Goal: Check status: Check status

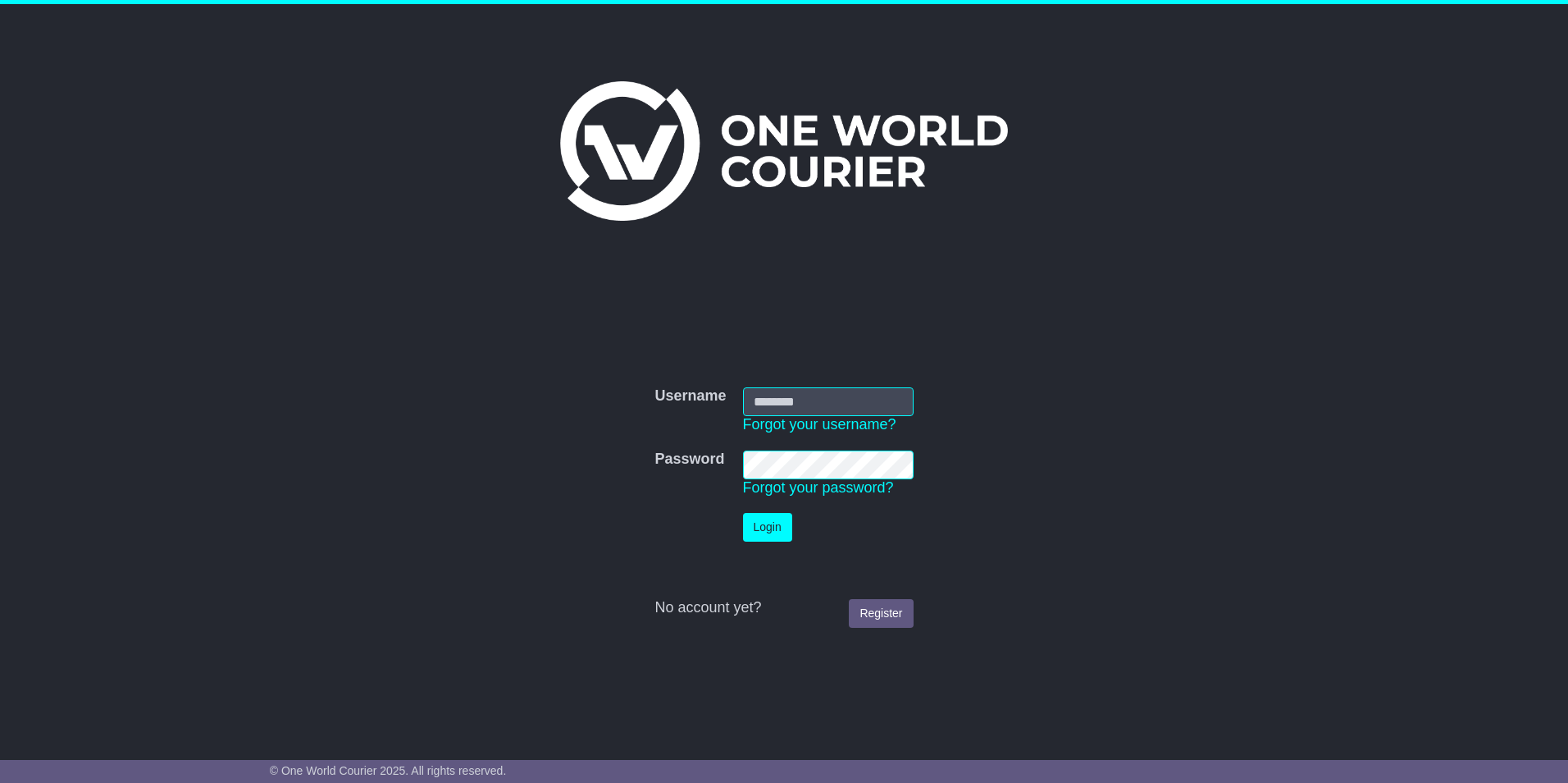
type input "*******"
click at [765, 521] on button "Login" at bounding box center [768, 527] width 50 height 29
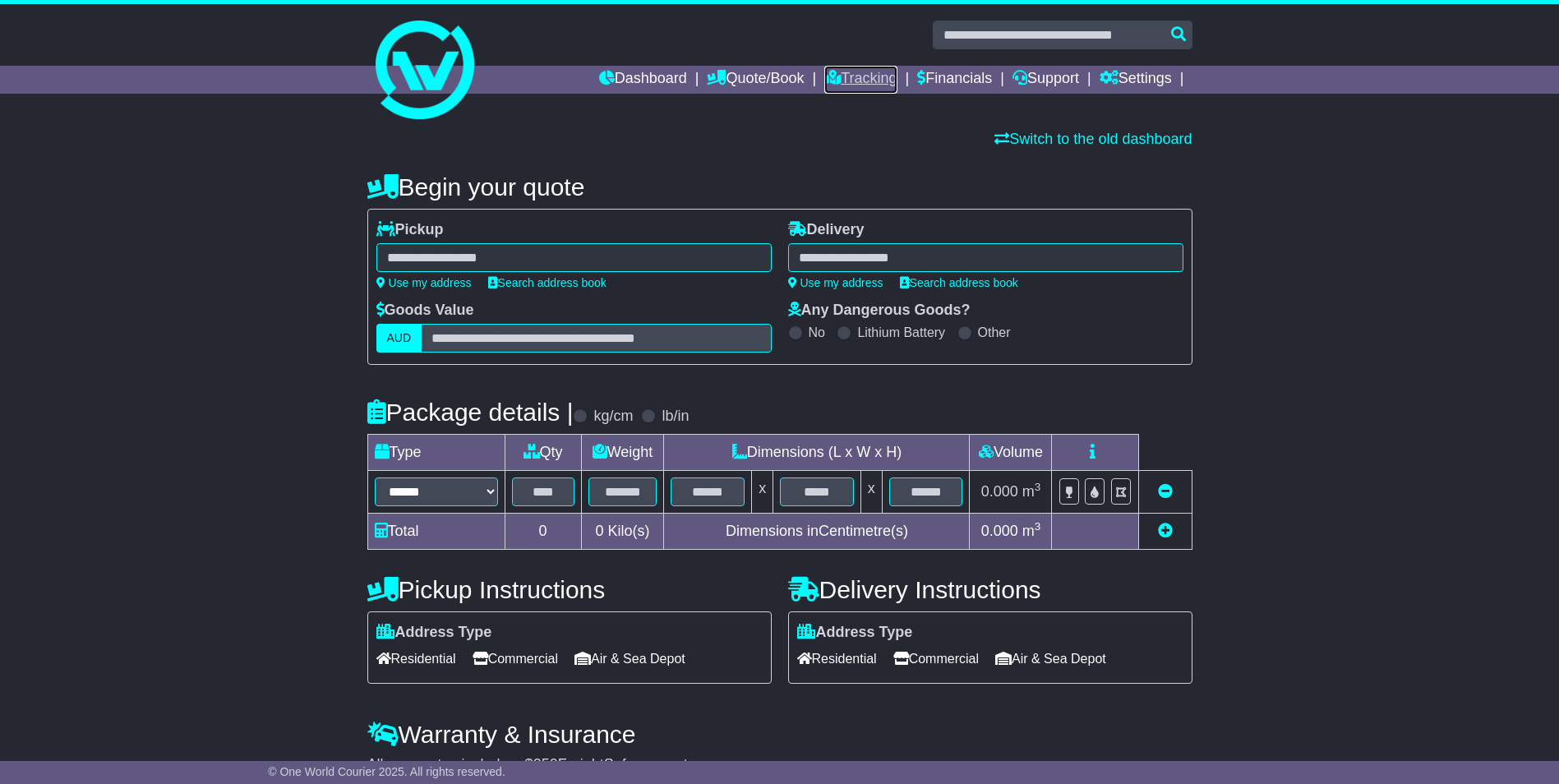
click at [847, 71] on link "Tracking" at bounding box center [860, 80] width 72 height 28
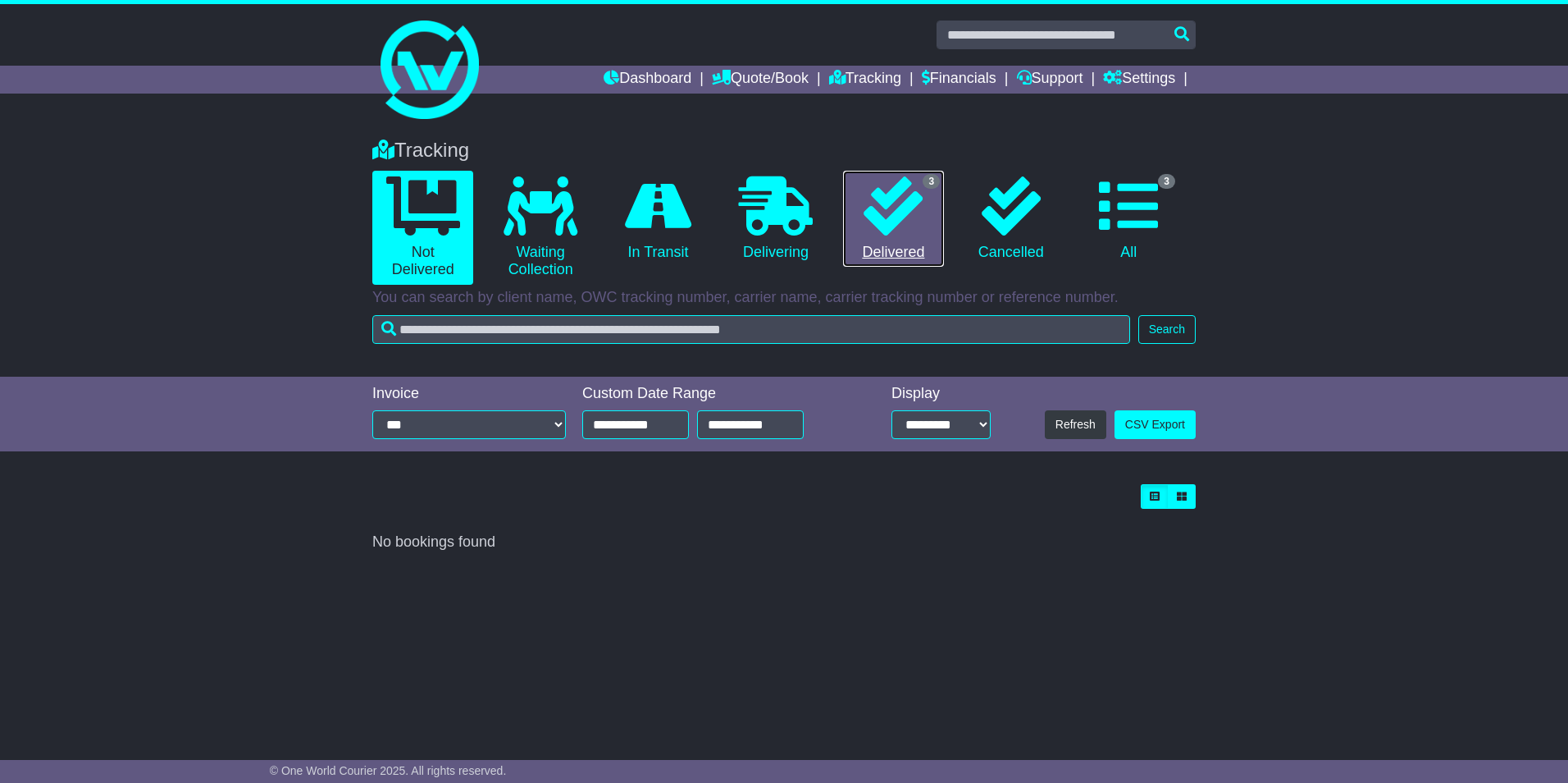
click at [912, 233] on icon at bounding box center [892, 205] width 59 height 59
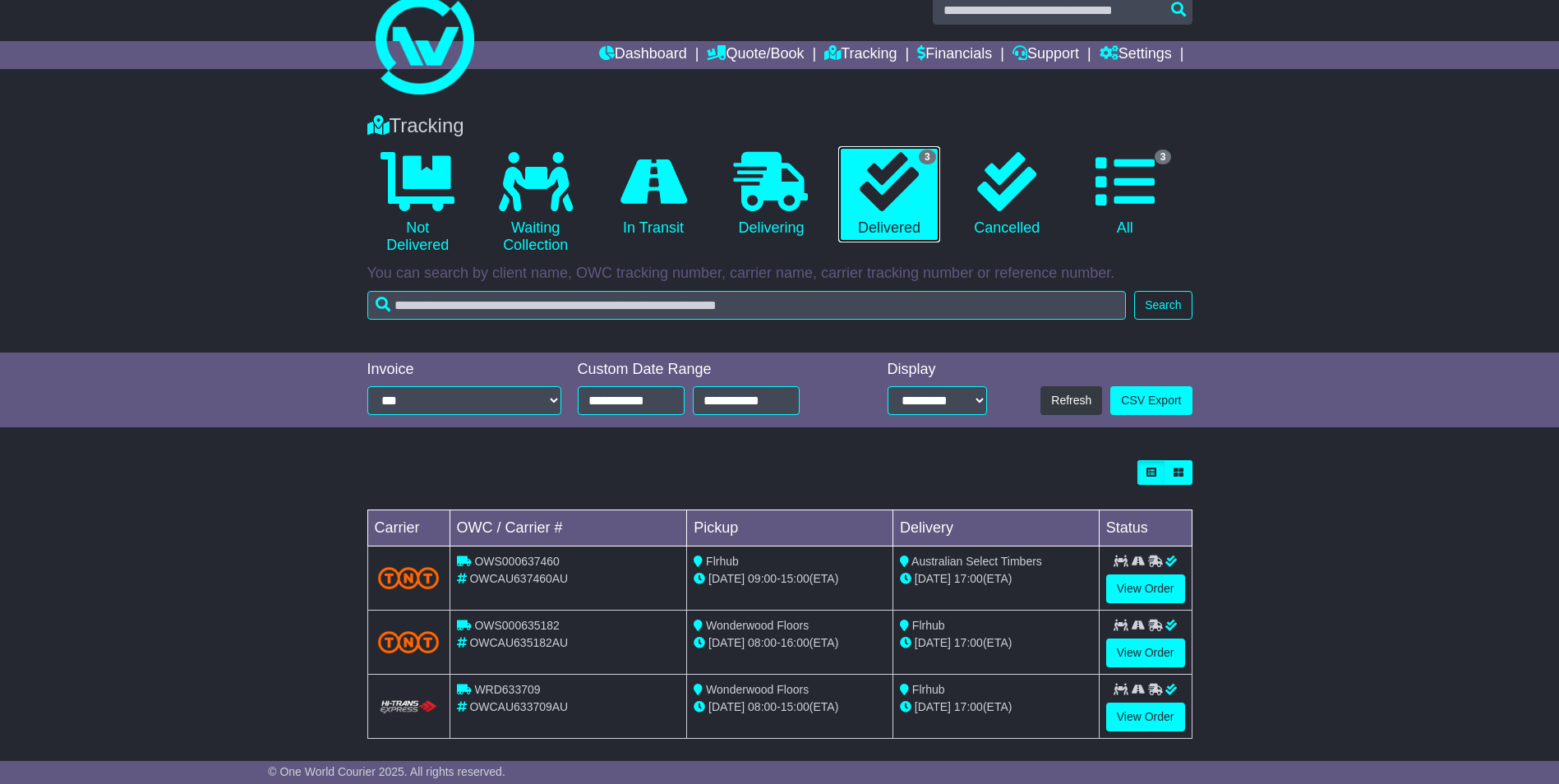
scroll to position [38, 0]
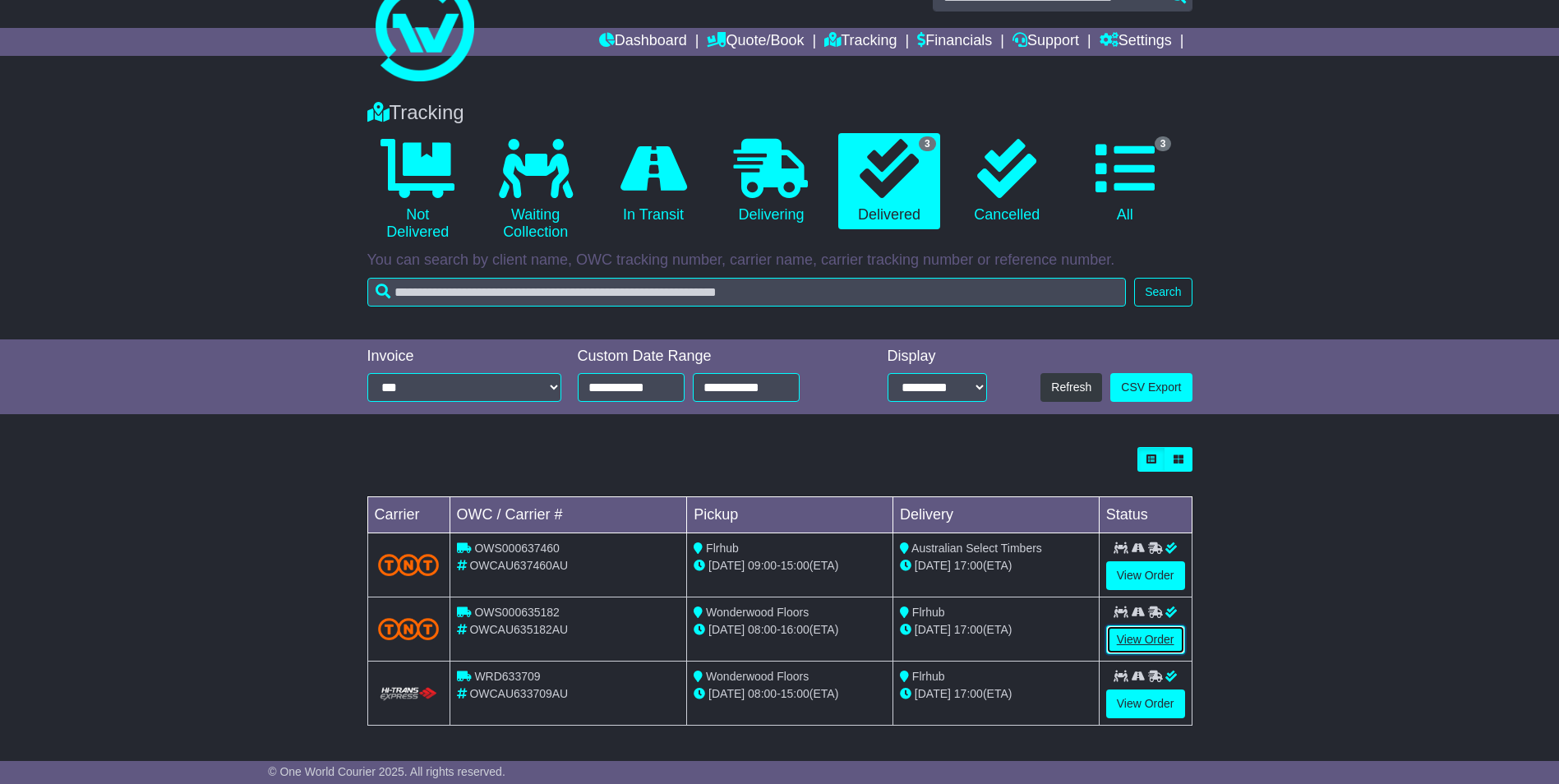
click at [1117, 629] on link "View Order" at bounding box center [1146, 639] width 79 height 29
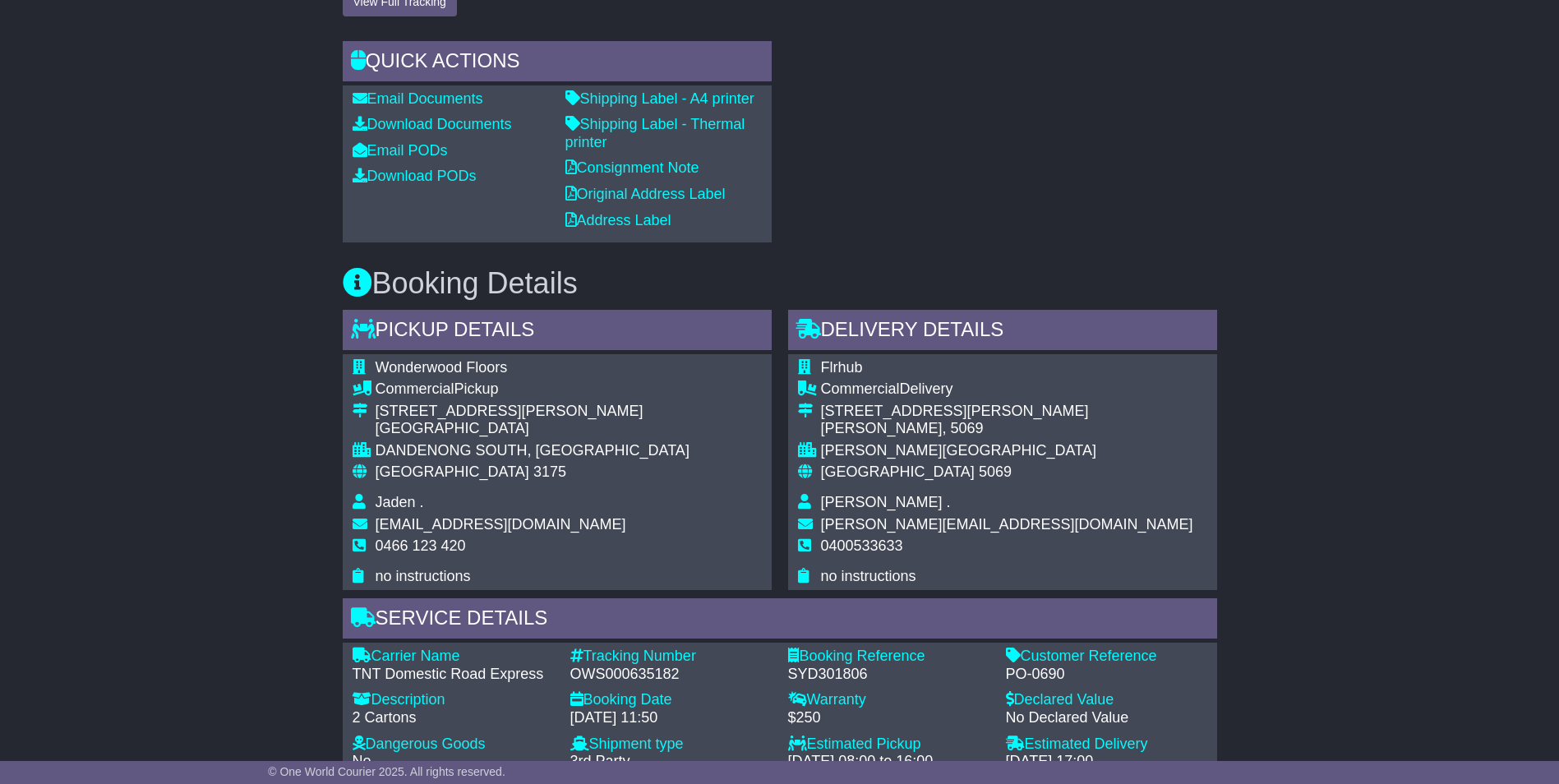
scroll to position [544, 0]
